Goal: Transaction & Acquisition: Purchase product/service

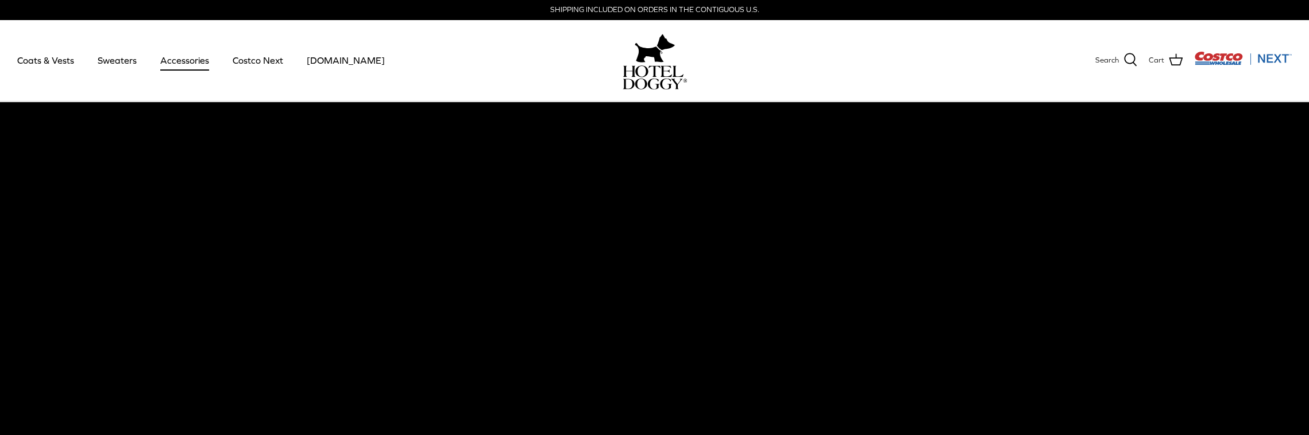
click at [173, 63] on link "Accessories" at bounding box center [184, 60] width 69 height 39
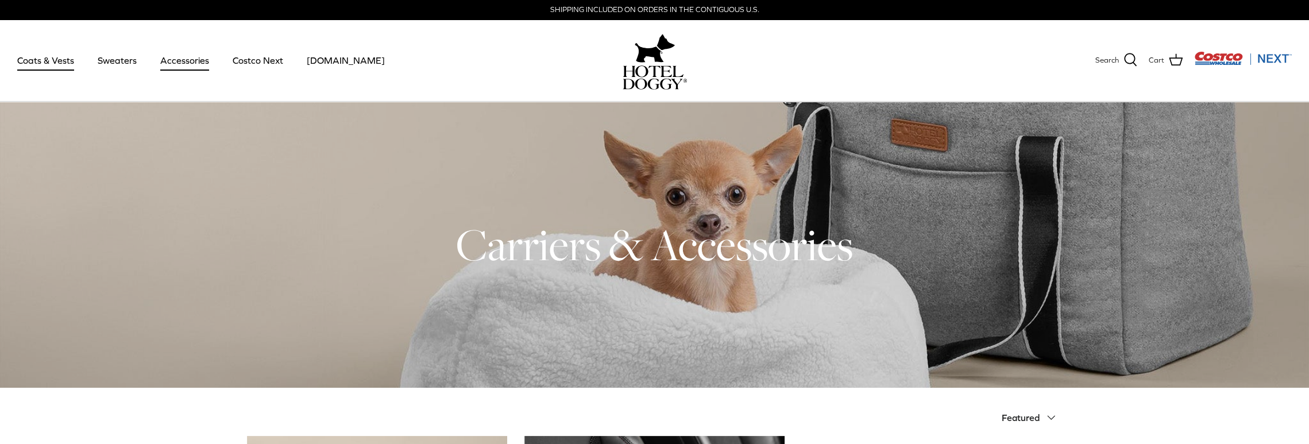
click at [39, 57] on link "Coats & Vests" at bounding box center [46, 60] width 78 height 39
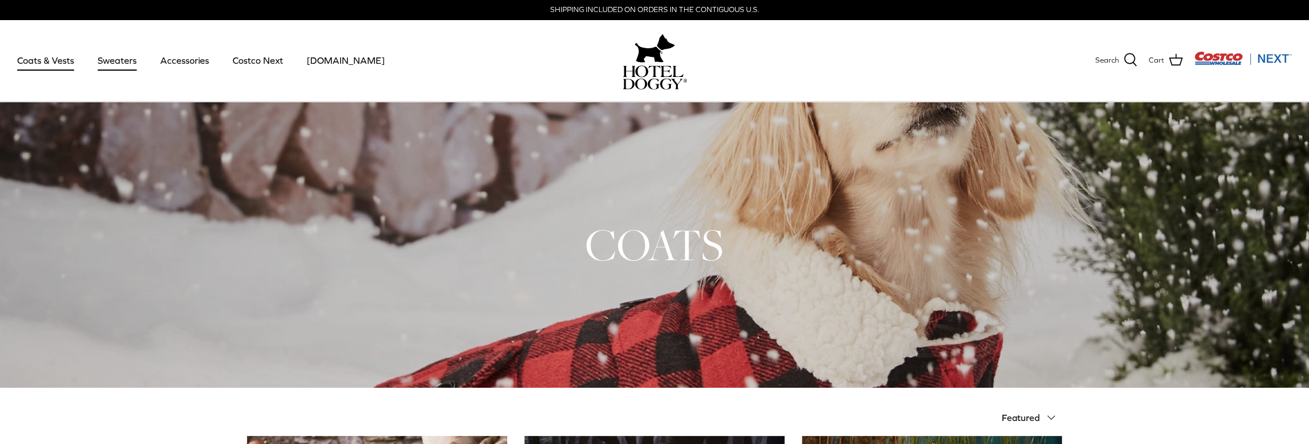
click at [119, 61] on link "Sweaters" at bounding box center [117, 60] width 60 height 39
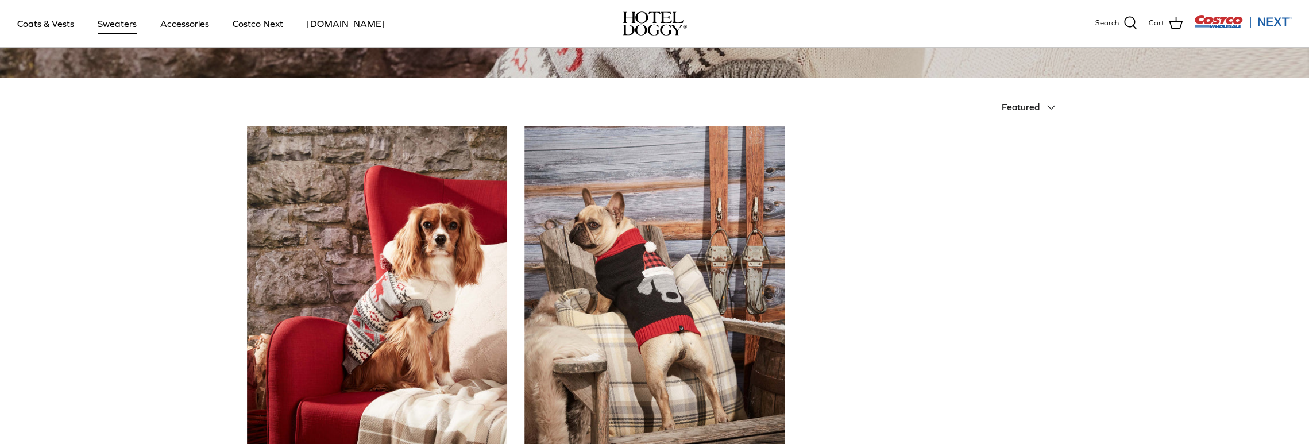
scroll to position [226, 0]
